Goal: Task Accomplishment & Management: Complete application form

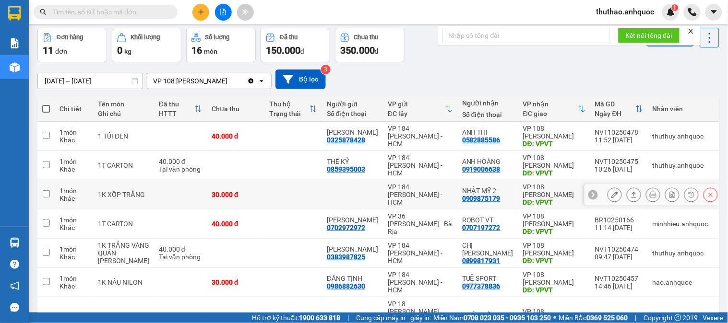
scroll to position [53, 0]
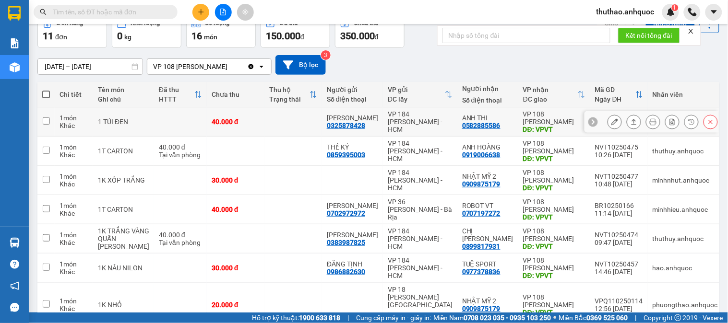
click at [611, 121] on icon at bounding box center [614, 121] width 7 height 7
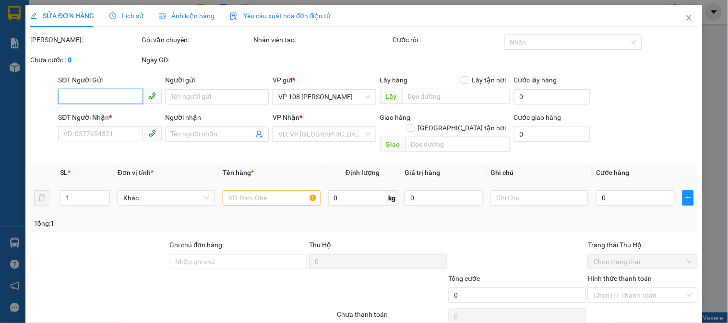
type input "0325878428"
type input "ANH HƯNG"
type input "0582885586"
type input "ANH THI"
type input "VPVT"
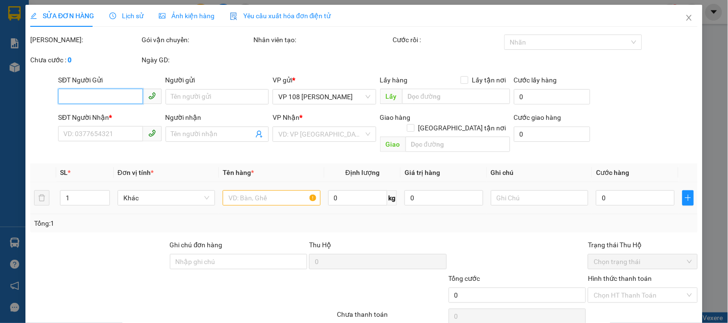
type input "40.000"
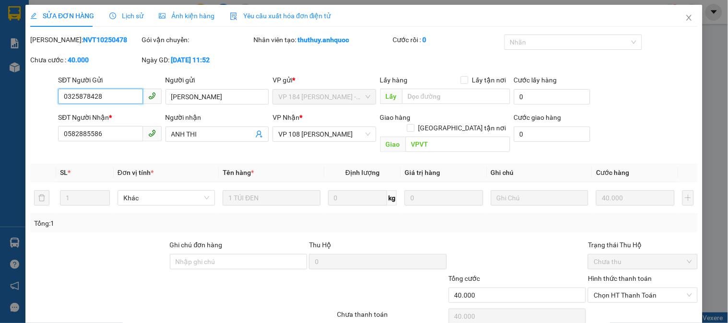
scroll to position [34, 0]
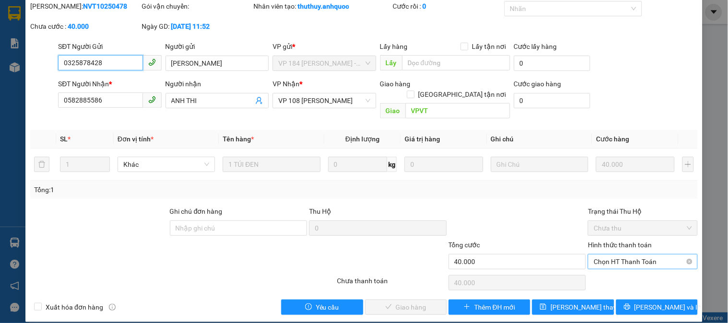
click at [610, 255] on span "Chọn HT Thanh Toán" at bounding box center [642, 262] width 98 height 14
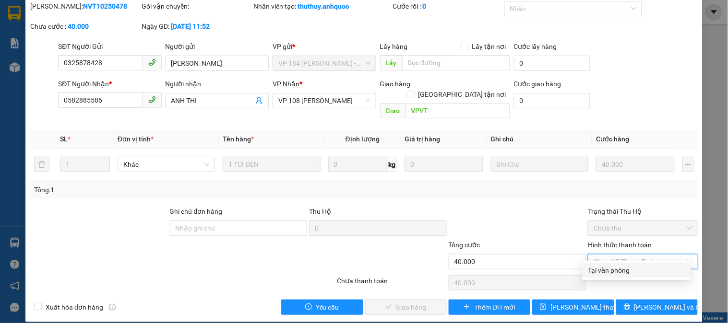
click at [612, 269] on div "Tại văn phòng" at bounding box center [636, 270] width 97 height 11
type input "0"
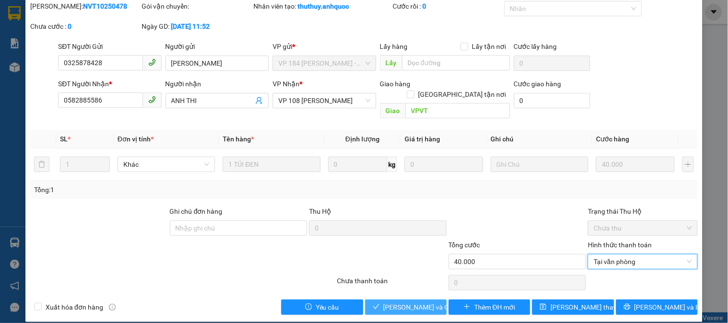
click at [410, 302] on span "Lưu và Giao hàng" at bounding box center [429, 307] width 92 height 11
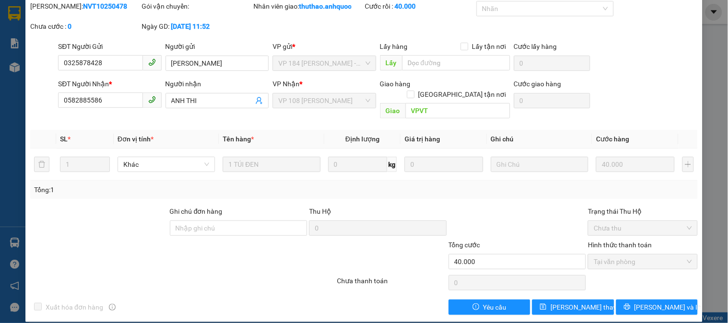
scroll to position [0, 0]
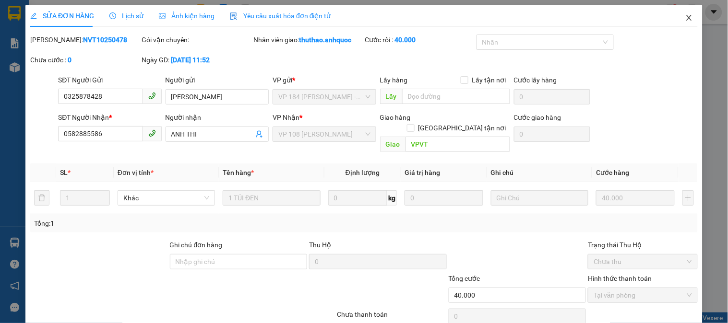
click at [680, 13] on span "Close" at bounding box center [688, 18] width 27 height 27
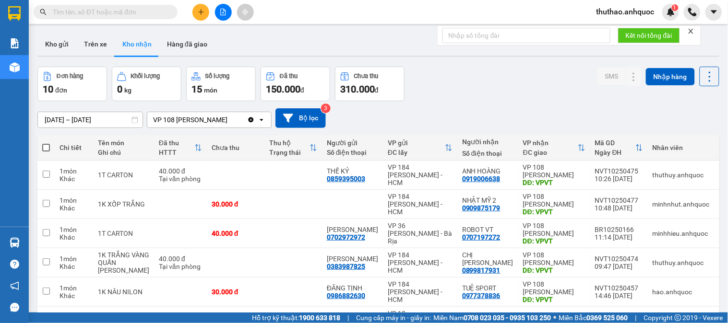
click at [141, 15] on input "text" at bounding box center [109, 12] width 113 height 11
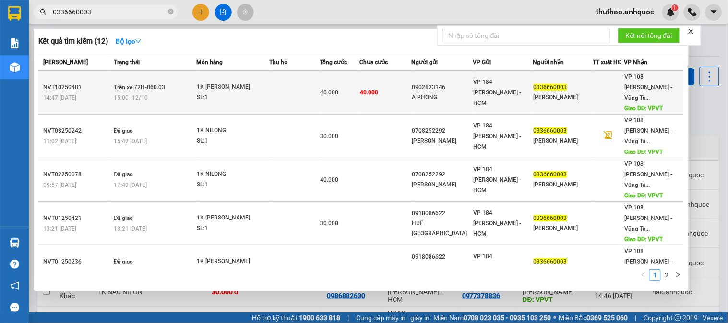
type input "0336660003"
click at [241, 86] on div "1K [PERSON_NAME]" at bounding box center [233, 87] width 72 height 11
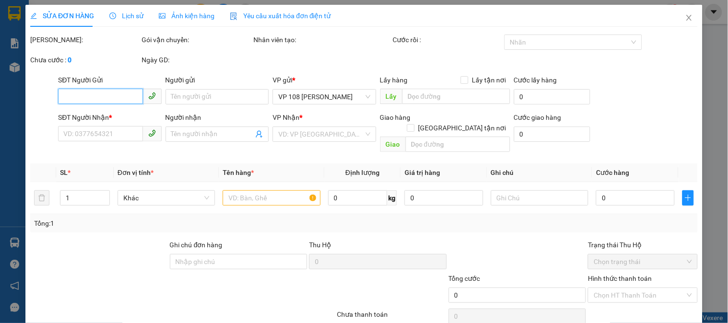
type input "0902823146"
type input "A PHONG"
type input "0336660003"
type input "[PERSON_NAME]"
type input "VPVT"
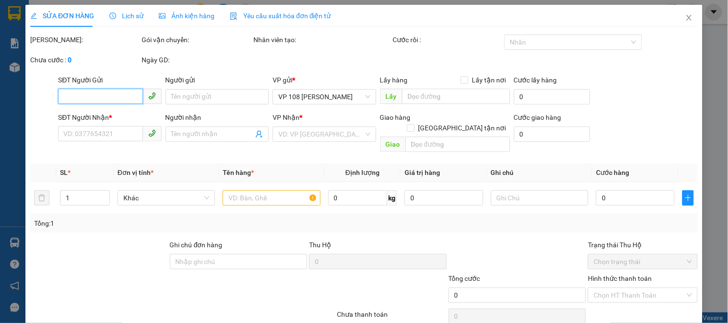
type input "40.000"
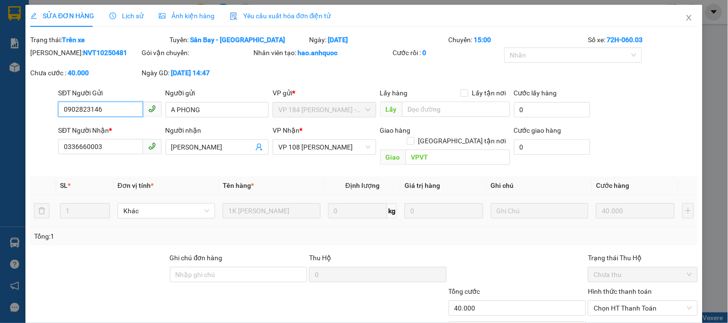
scroll to position [46, 0]
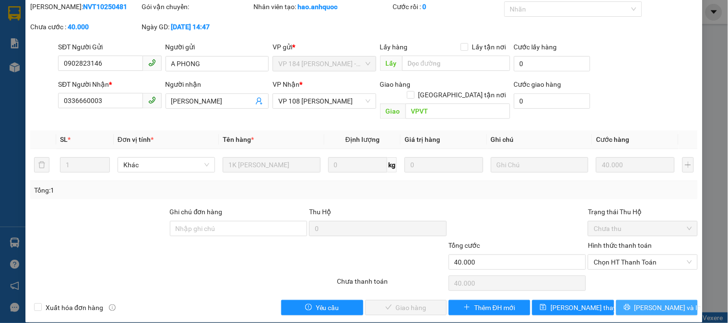
click at [653, 303] on span "[PERSON_NAME] và In" at bounding box center [667, 308] width 67 height 11
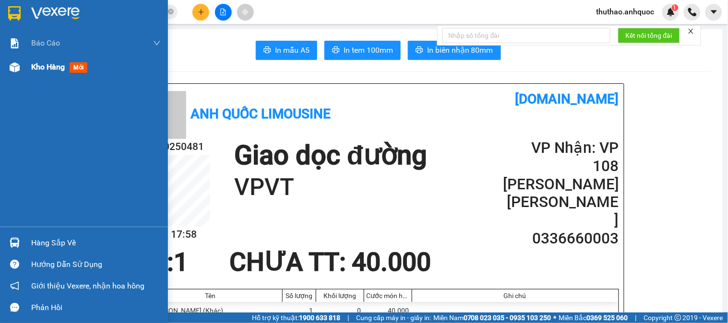
click at [52, 64] on span "Kho hàng" at bounding box center [48, 66] width 34 height 9
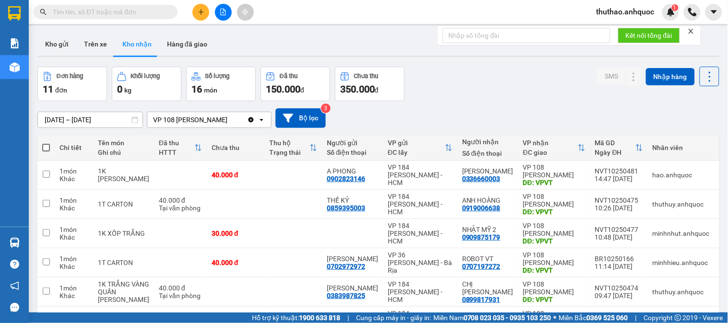
click at [87, 8] on input "text" at bounding box center [109, 12] width 113 height 11
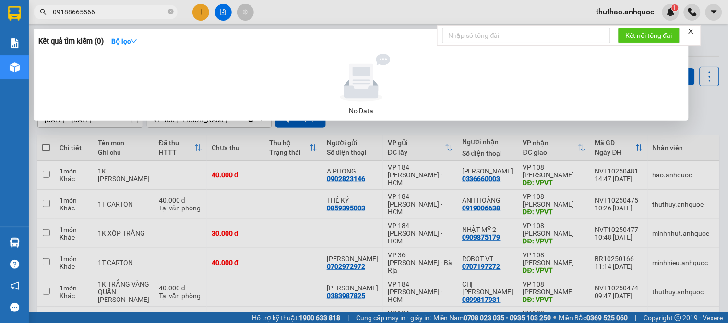
type input "09188665566"
click at [707, 141] on div at bounding box center [364, 161] width 728 height 323
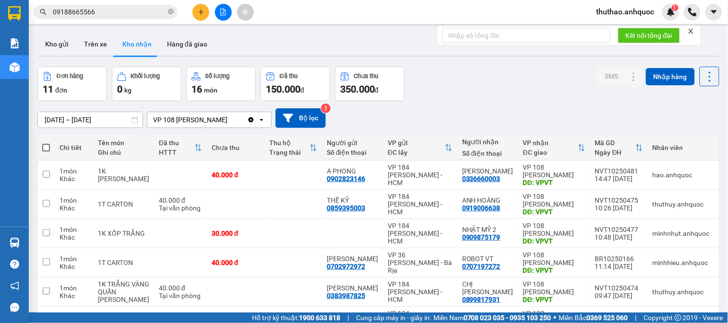
click at [95, 41] on button "Trên xe" at bounding box center [95, 44] width 38 height 23
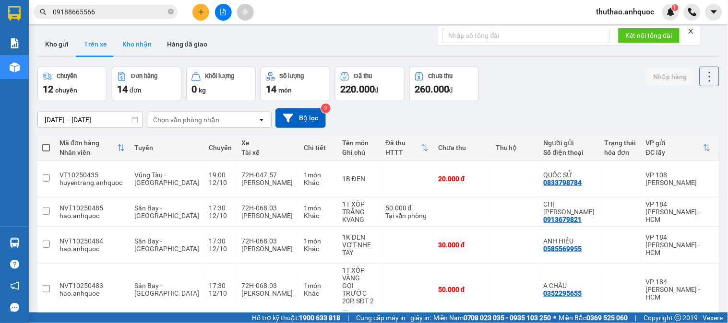
click at [135, 41] on button "Kho nhận" at bounding box center [137, 44] width 45 height 23
type input "[DATE] – [DATE]"
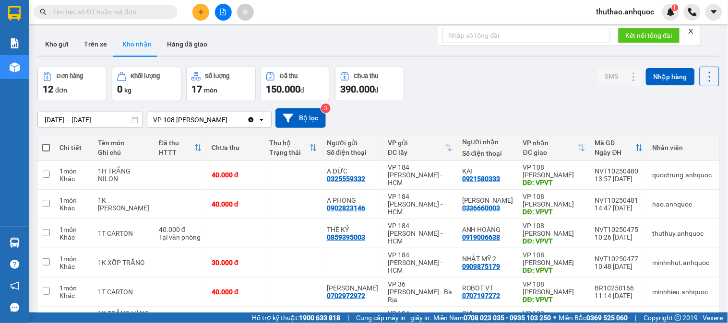
click at [201, 9] on icon "plus" at bounding box center [201, 12] width 7 height 7
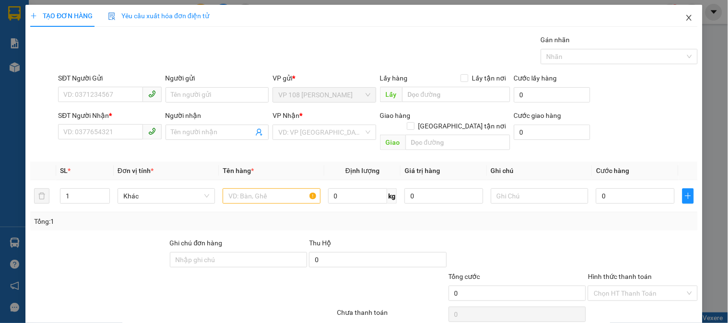
click at [685, 16] on icon "close" at bounding box center [689, 18] width 8 height 8
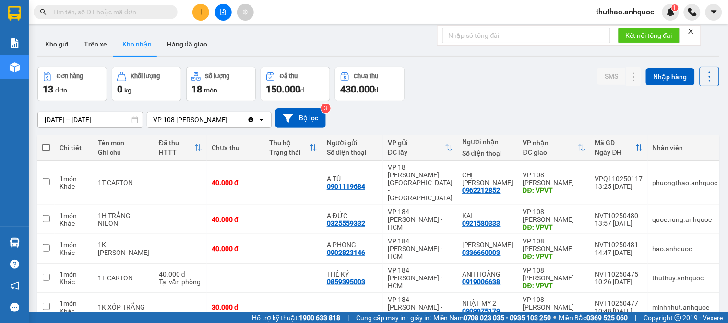
click at [134, 11] on input "text" at bounding box center [109, 12] width 113 height 11
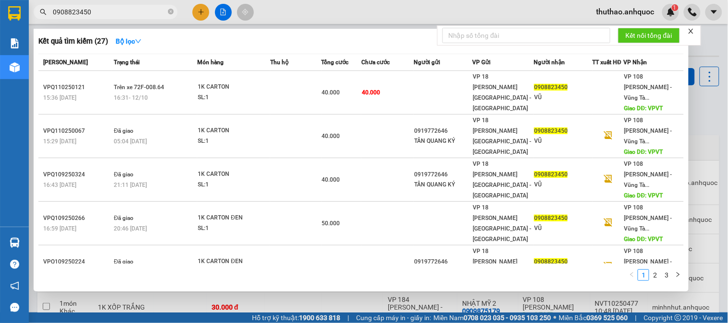
type input "0908823450"
click at [710, 37] on div at bounding box center [364, 161] width 728 height 323
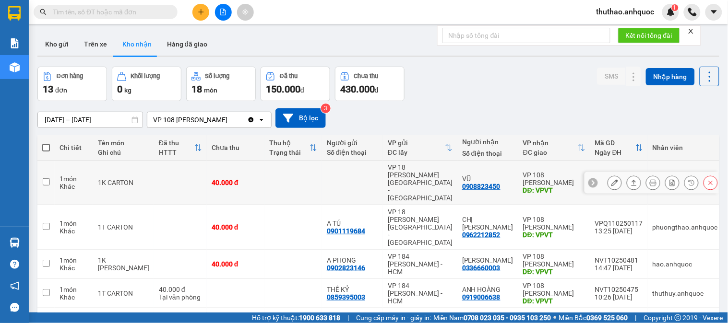
drag, startPoint x: 610, startPoint y: 175, endPoint x: 0, endPoint y: 27, distance: 627.8
click at [608, 175] on button at bounding box center [614, 183] width 13 height 17
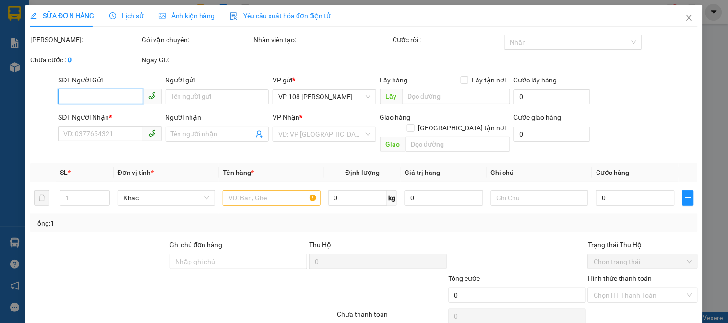
type input "0908823450"
type input "VŨ"
type input "VPVT"
type input "40.000"
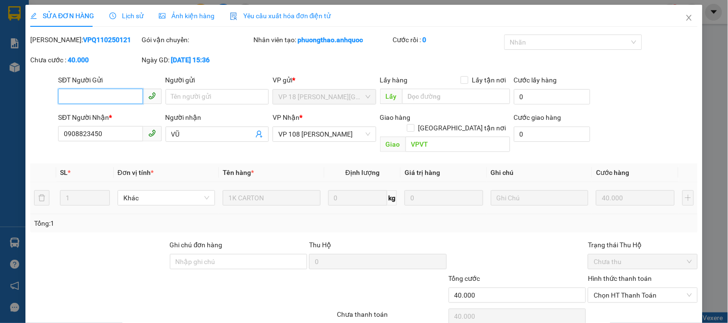
scroll to position [34, 0]
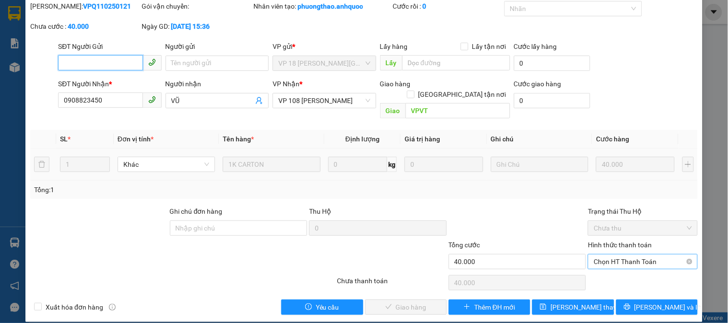
click at [621, 255] on span "Chọn HT Thanh Toán" at bounding box center [642, 262] width 98 height 14
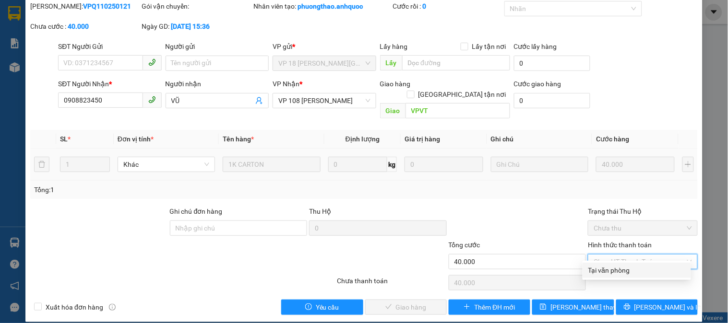
click at [612, 271] on div "Tại văn phòng" at bounding box center [636, 270] width 97 height 11
type input "0"
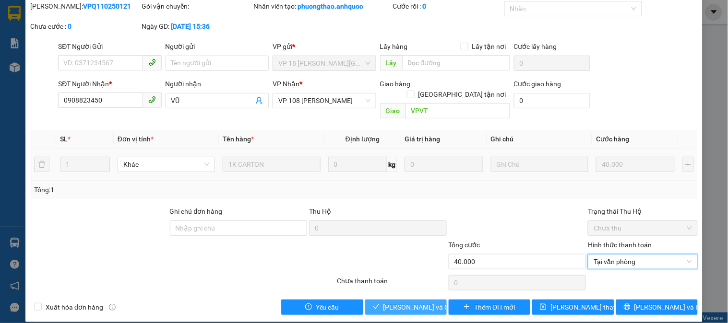
click at [397, 302] on span "[PERSON_NAME] và Giao hàng" at bounding box center [429, 307] width 92 height 11
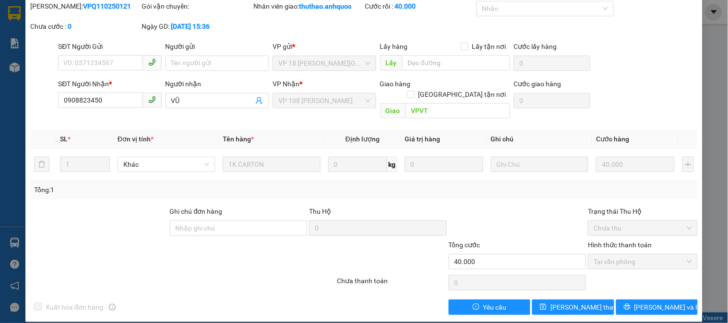
scroll to position [0, 0]
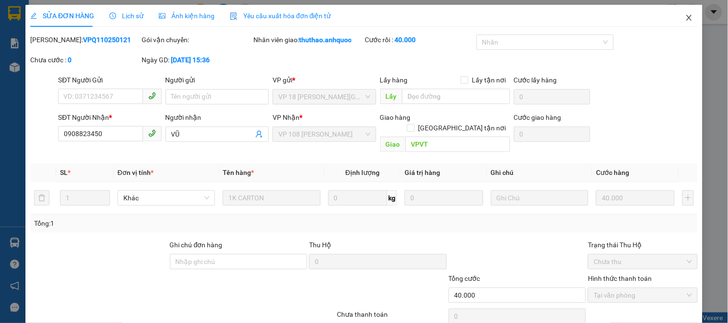
click at [685, 14] on icon "close" at bounding box center [689, 18] width 8 height 8
